Goal: Information Seeking & Learning: Learn about a topic

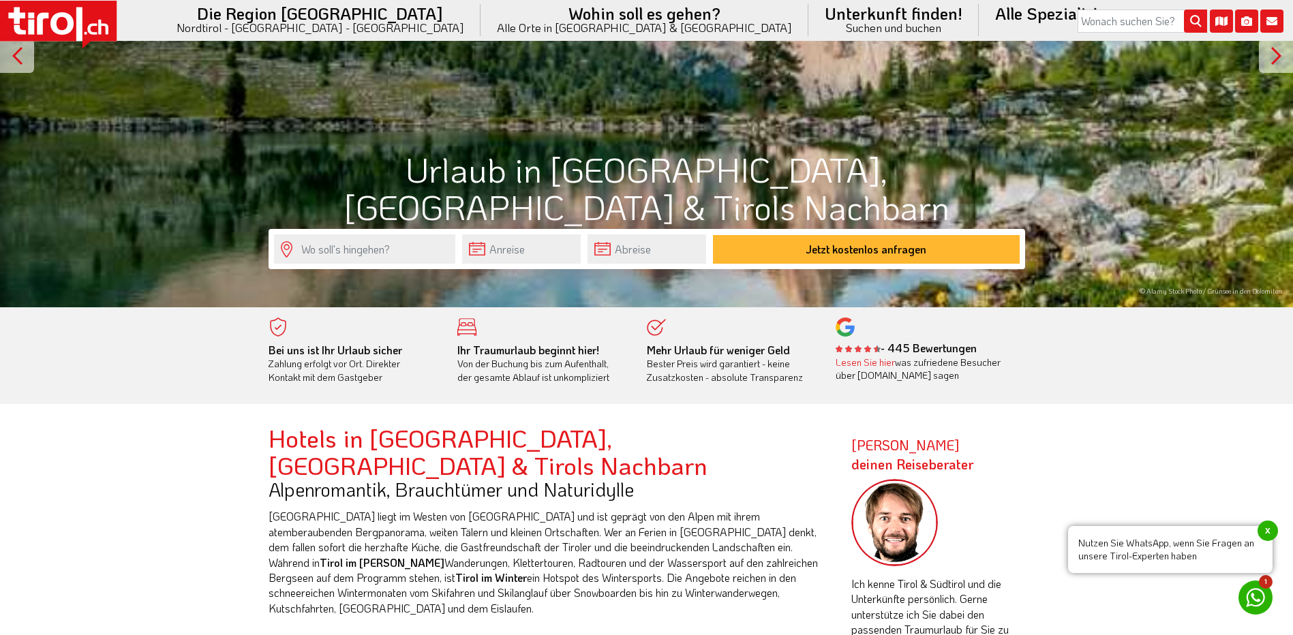
scroll to position [204, 0]
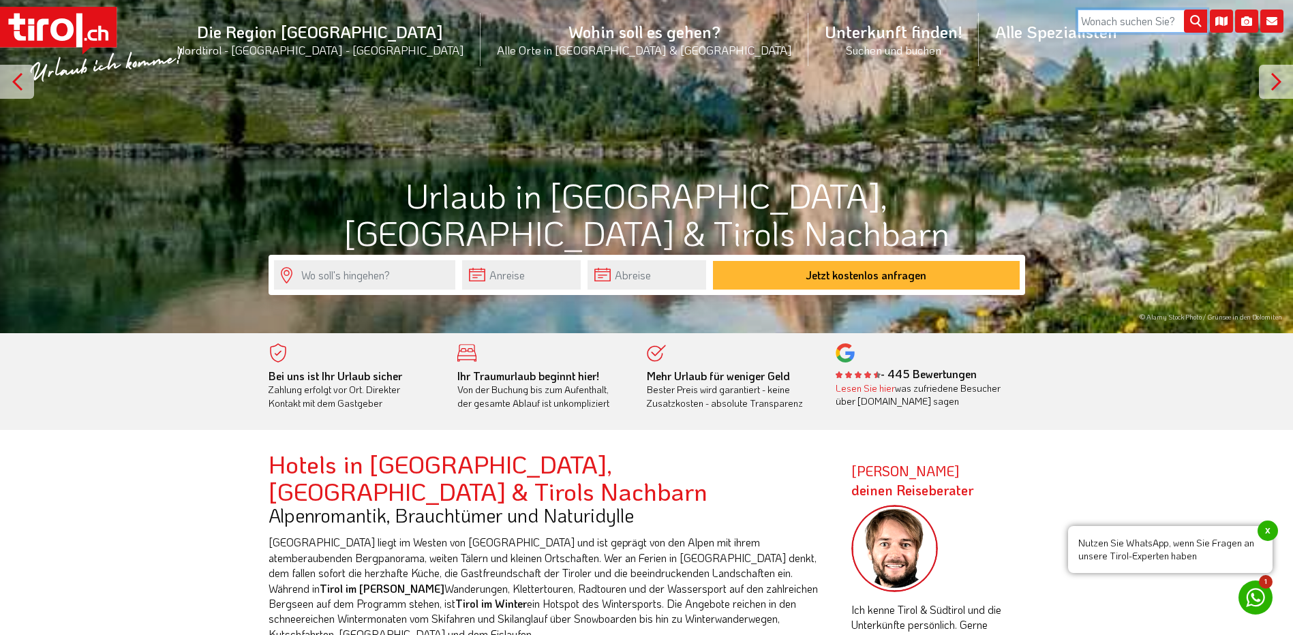
click at [1100, 20] on input "search" at bounding box center [1141, 21] width 129 height 23
type input "Card"
click at [1193, 22] on icon "submit" at bounding box center [1195, 21] width 23 height 23
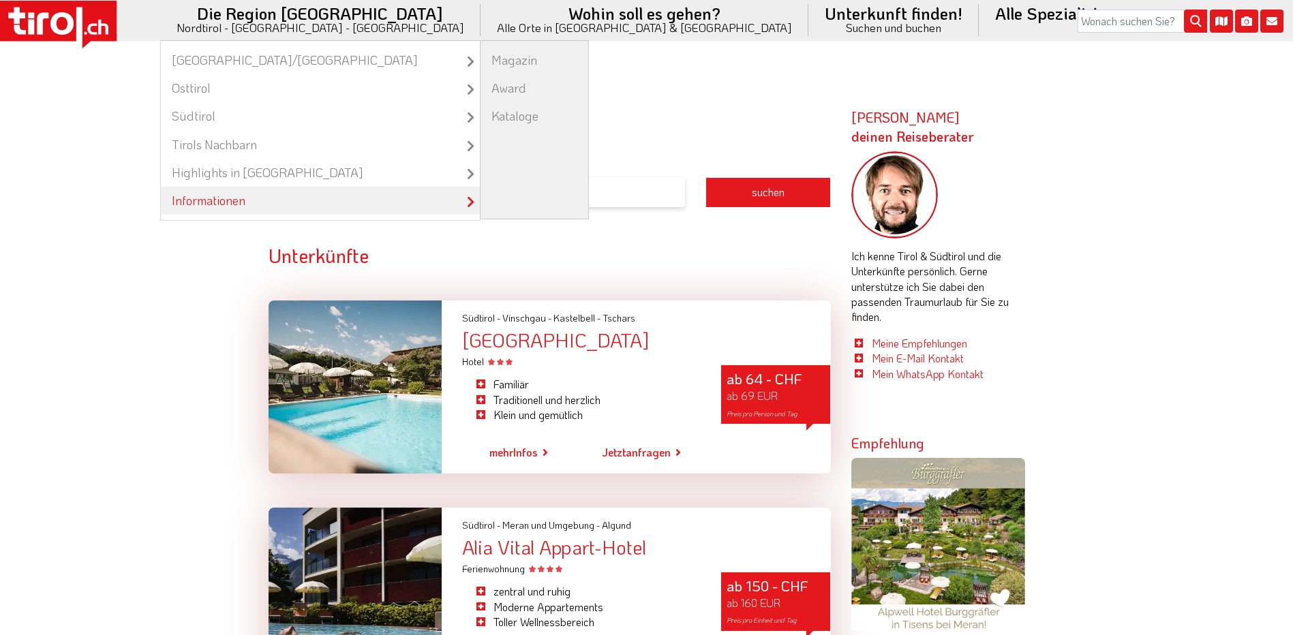
click at [386, 201] on link "Informationen" at bounding box center [320, 201] width 319 height 28
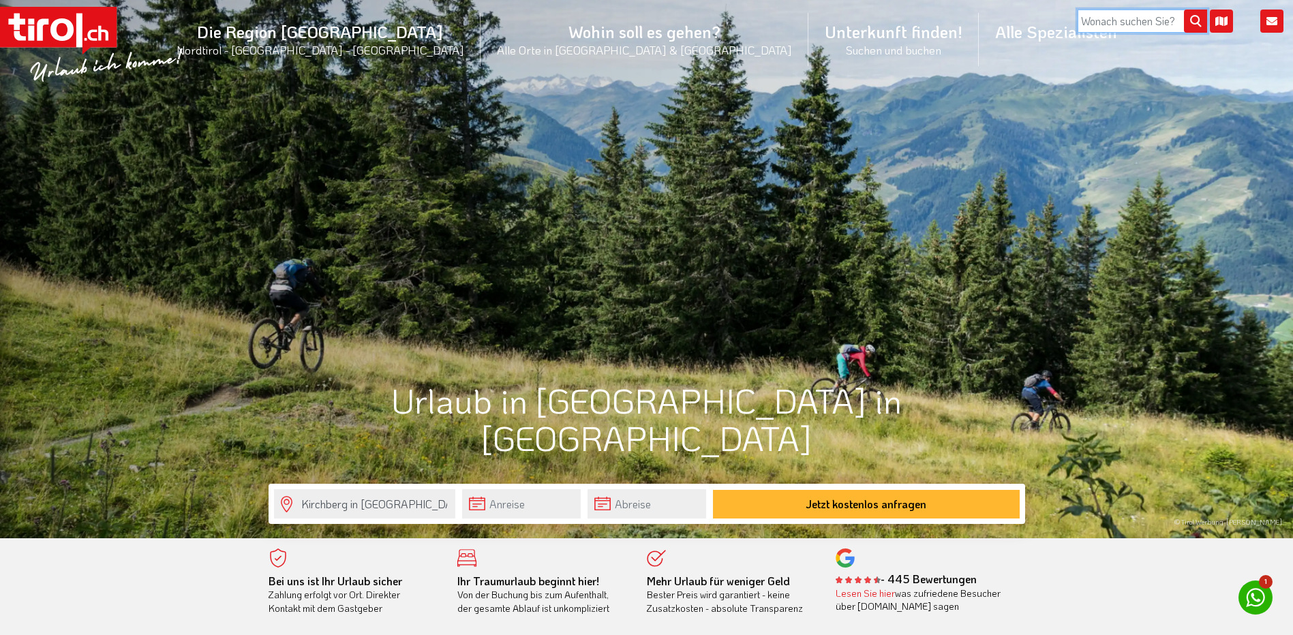
click at [1132, 18] on input "search" at bounding box center [1141, 21] width 129 height 23
type input "é"
type input "öbb"
click at [1190, 22] on icon "submit" at bounding box center [1195, 21] width 23 height 23
click at [1112, 26] on input "öbb" at bounding box center [1141, 21] width 129 height 23
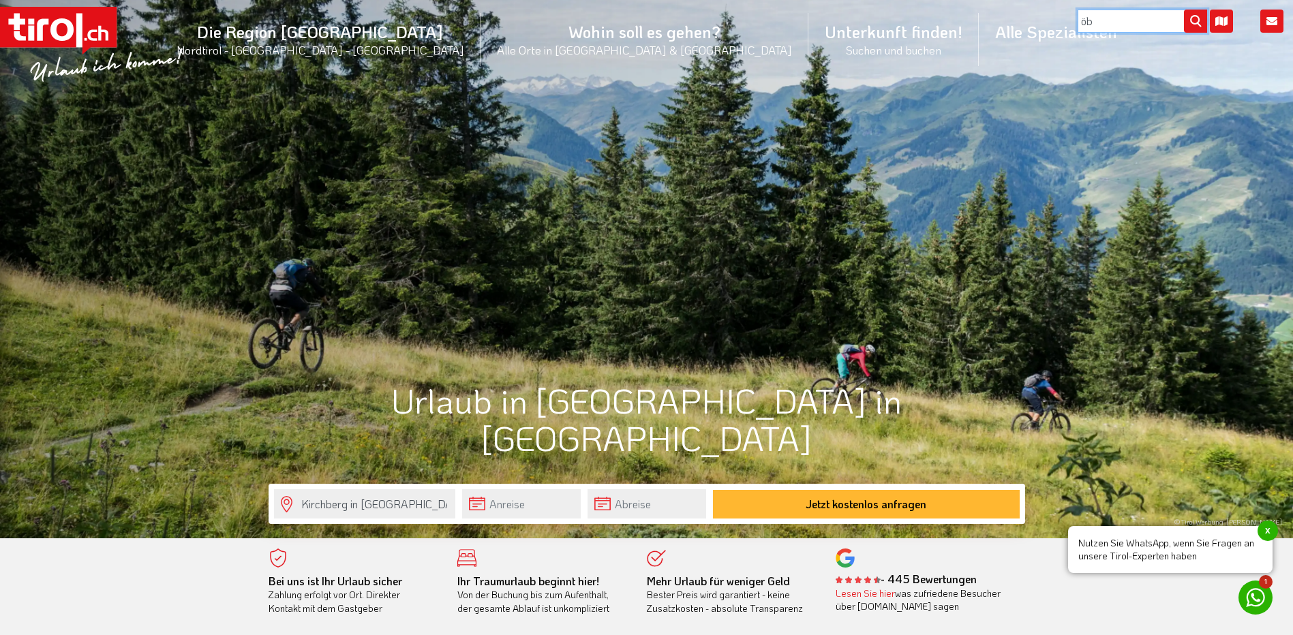
type input "ö"
type input "Gästekarte"
click at [1195, 24] on icon "submit" at bounding box center [1195, 21] width 23 height 23
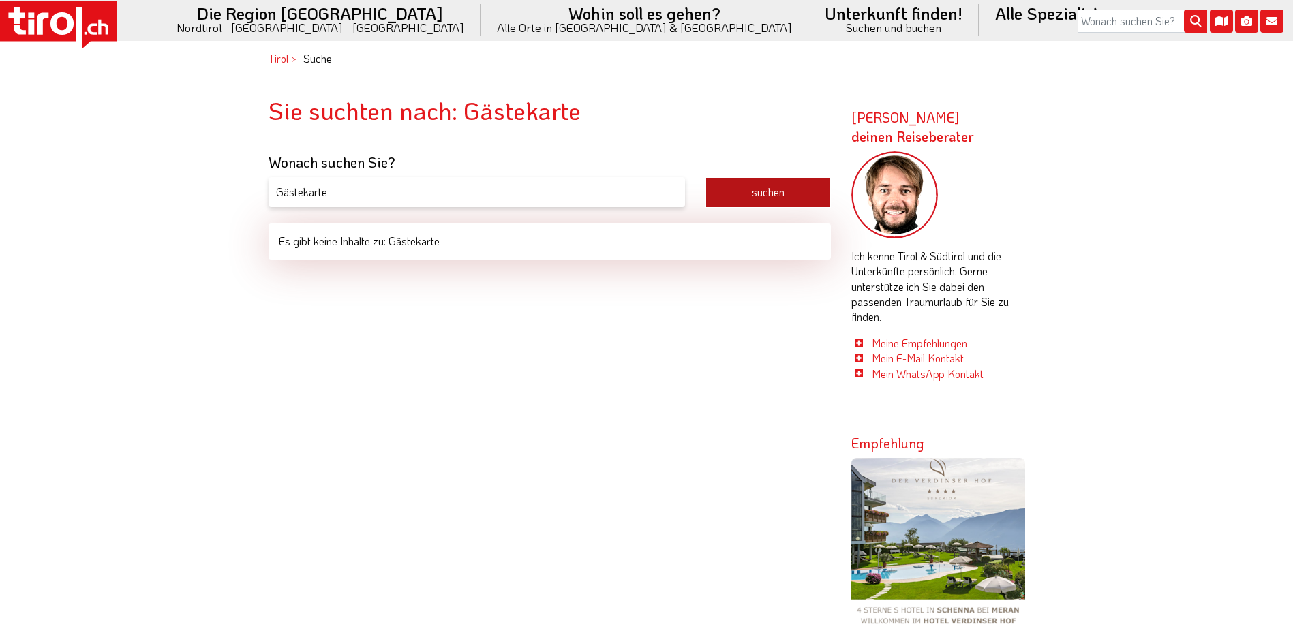
click at [732, 191] on button "suchen" at bounding box center [767, 192] width 125 height 31
click at [344, 191] on input "Gästekarte" at bounding box center [476, 192] width 416 height 31
type input "G"
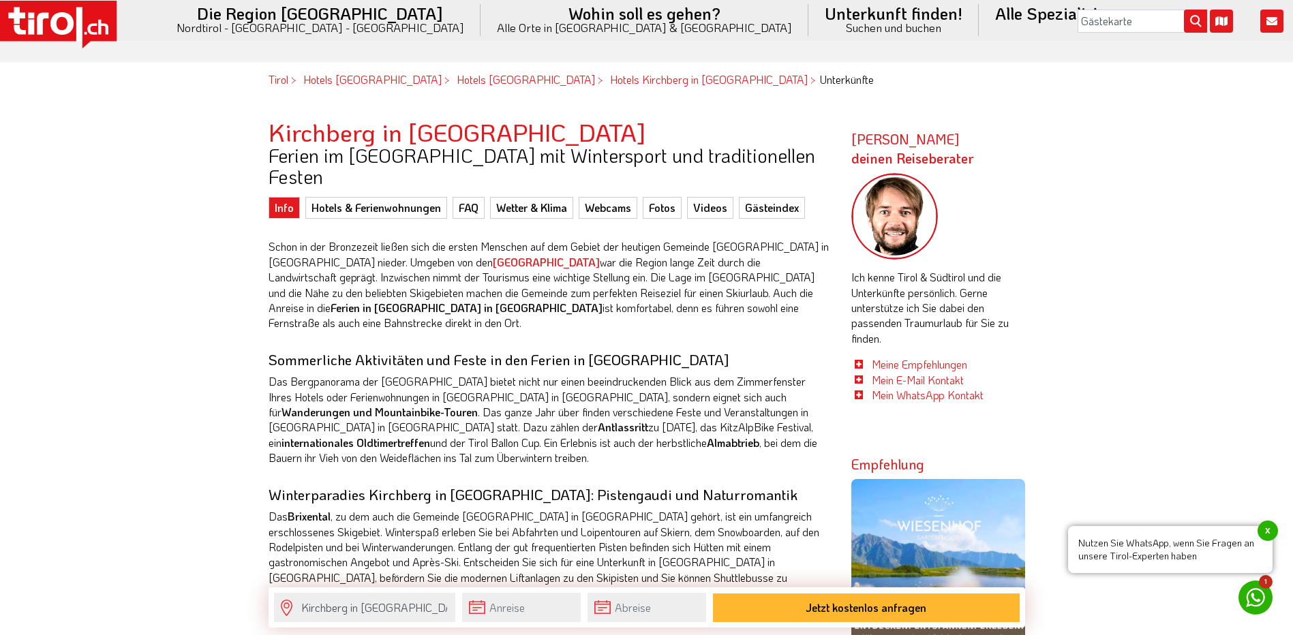
scroll to position [613, 0]
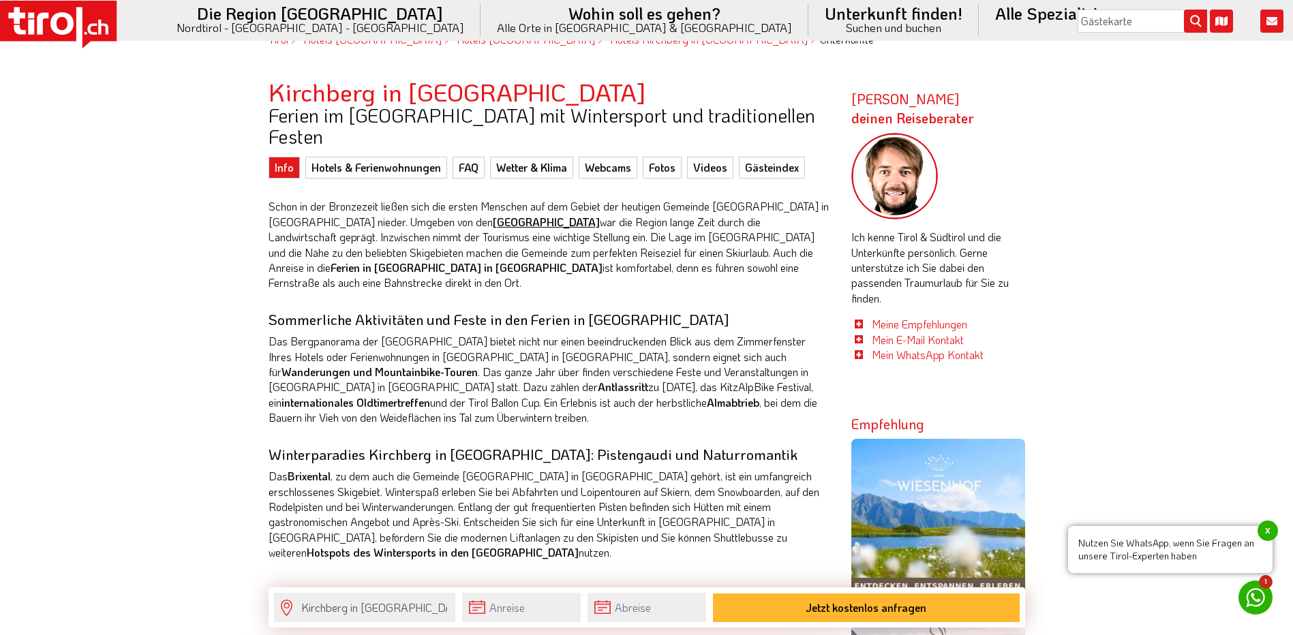
click at [493, 215] on strong "[GEOGRAPHIC_DATA]" at bounding box center [546, 222] width 107 height 14
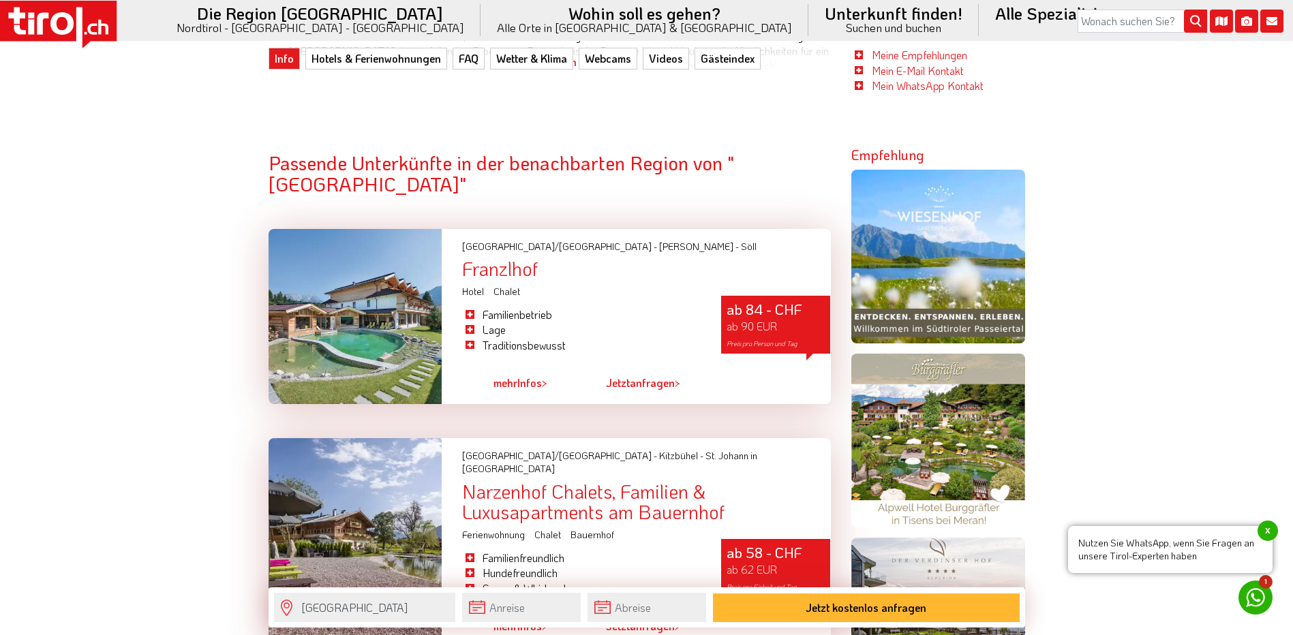
scroll to position [886, 0]
